Goal: Check status: Check status

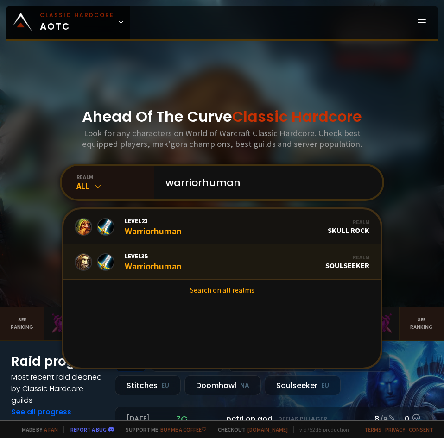
type input "warriorhuman"
click at [216, 265] on link "Level 35 Warriorhuman Realm Soulseeker" at bounding box center [221, 261] width 317 height 35
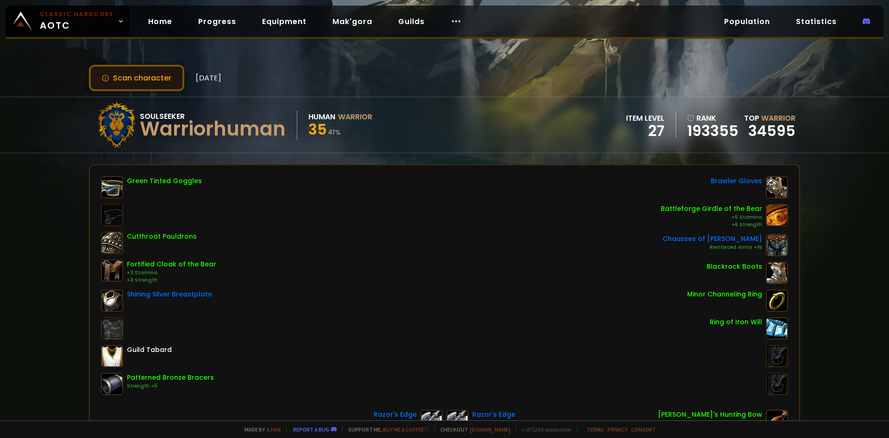
click at [147, 78] on button "Scan character" at bounding box center [136, 78] width 95 height 26
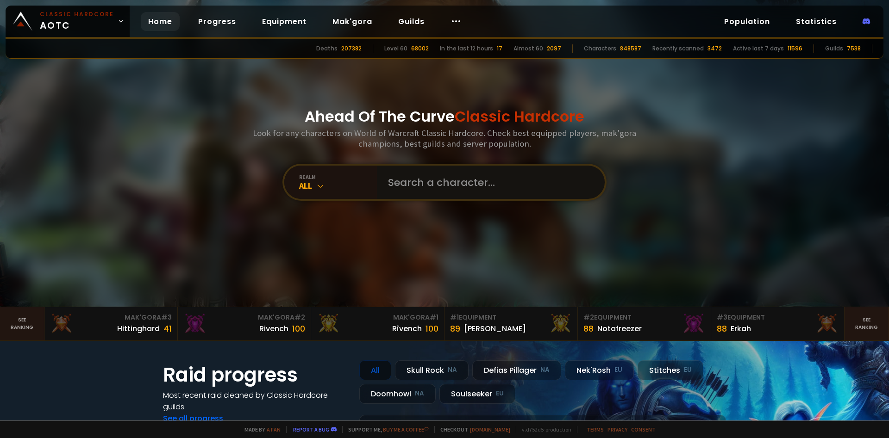
click at [413, 168] on input "text" at bounding box center [487, 182] width 211 height 33
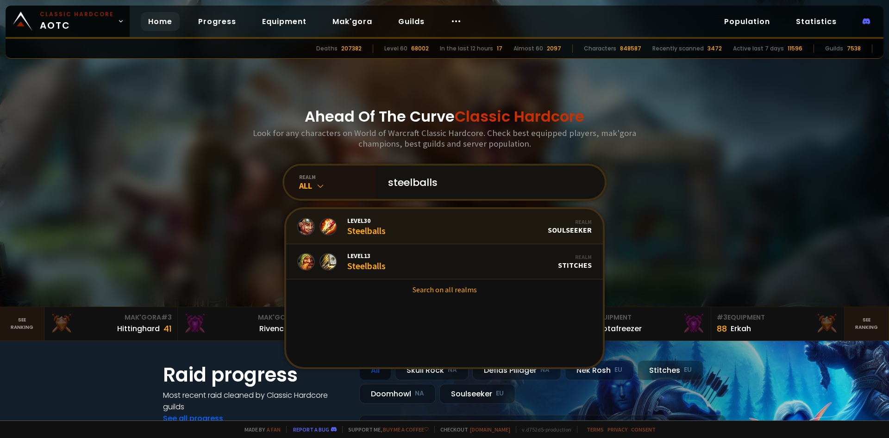
type input "steelballs"
click at [443, 232] on link "Level 30 Steelballs Realm Soulseeker" at bounding box center [444, 226] width 317 height 35
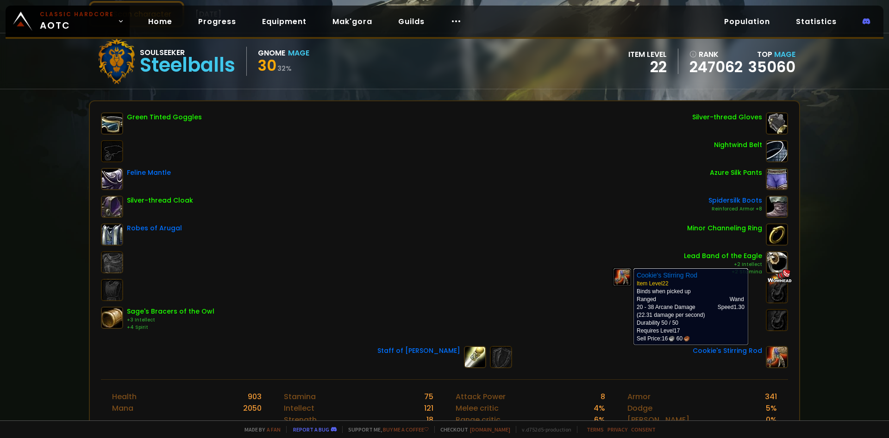
scroll to position [252, 0]
